Goal: Register for event/course

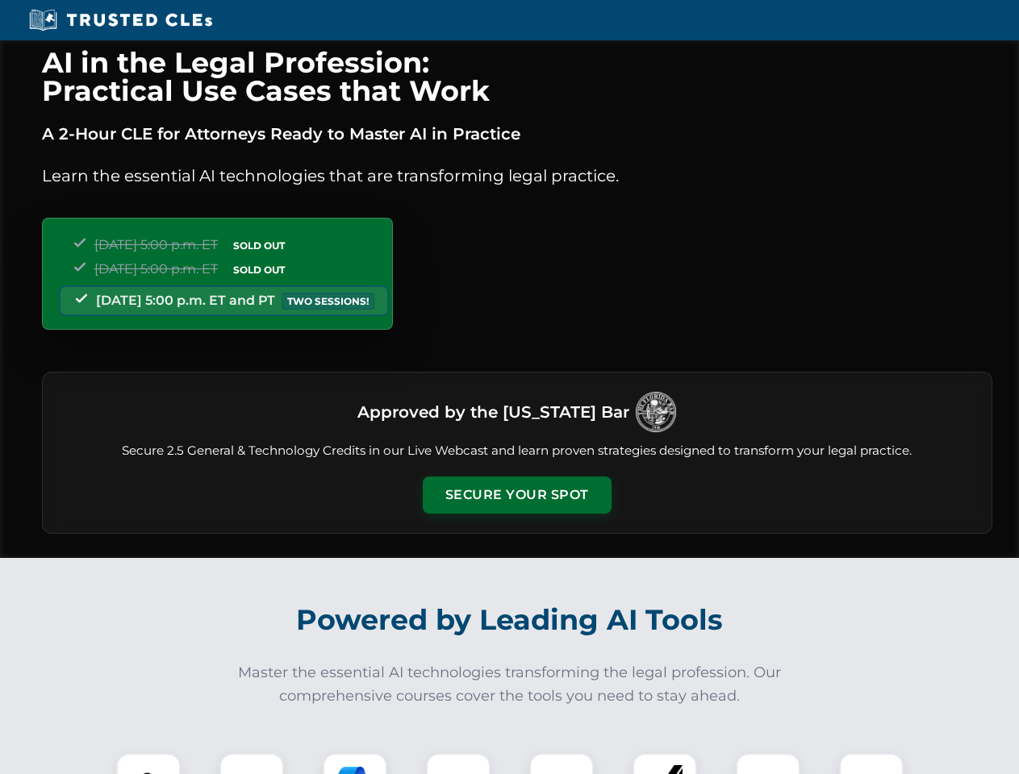
click at [516, 495] on button "Secure Your Spot" at bounding box center [517, 495] width 189 height 37
click at [148, 764] on img at bounding box center [148, 785] width 47 height 47
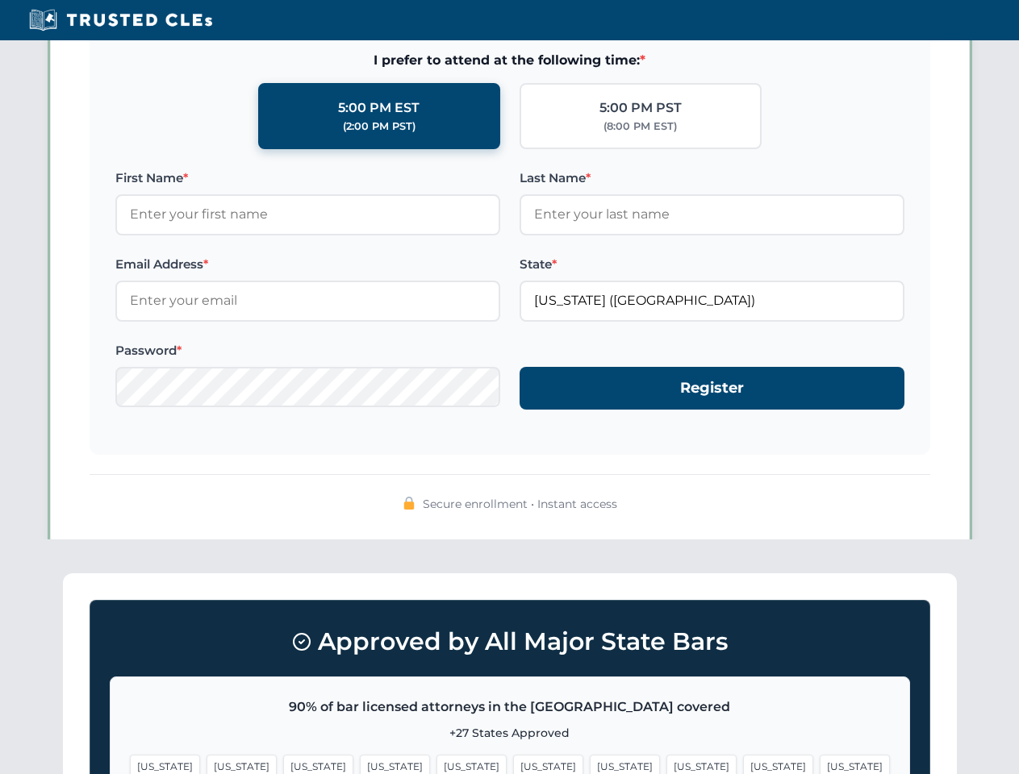
click at [590, 764] on span "[US_STATE]" at bounding box center [625, 766] width 70 height 23
click at [743, 764] on span "[US_STATE]" at bounding box center [778, 766] width 70 height 23
